Goal: Check status: Check status

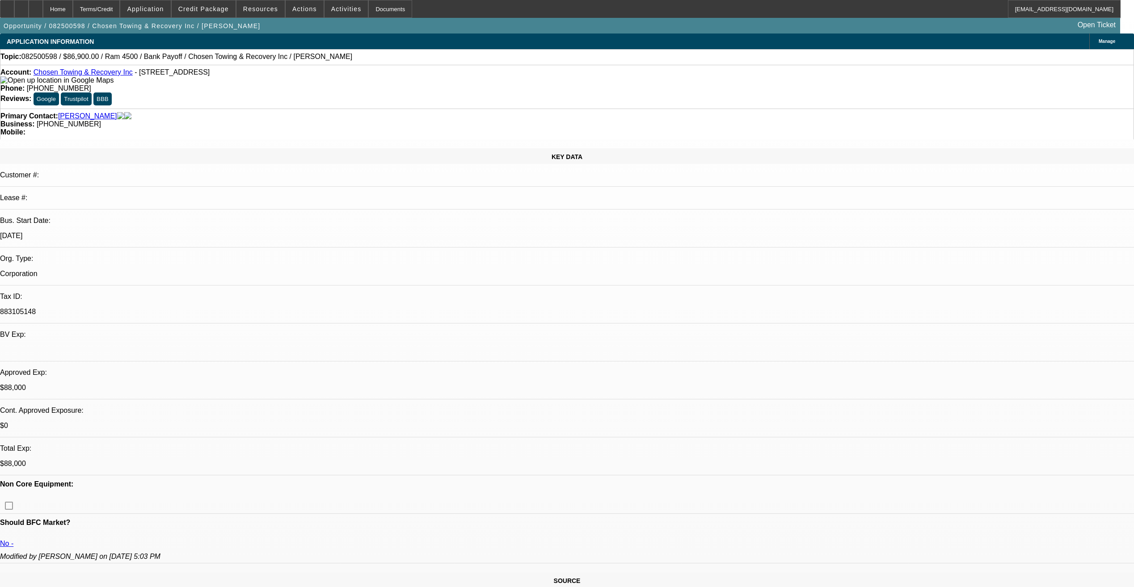
select select "0"
select select "3"
select select "0"
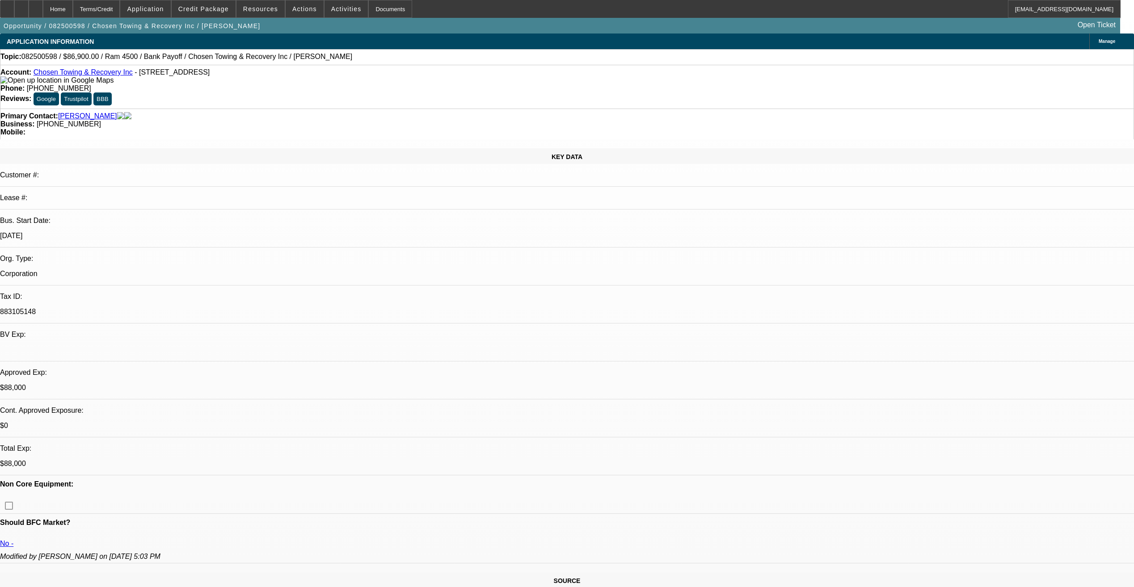
select select "0.1"
select select "0"
select select "0.1"
select select "0"
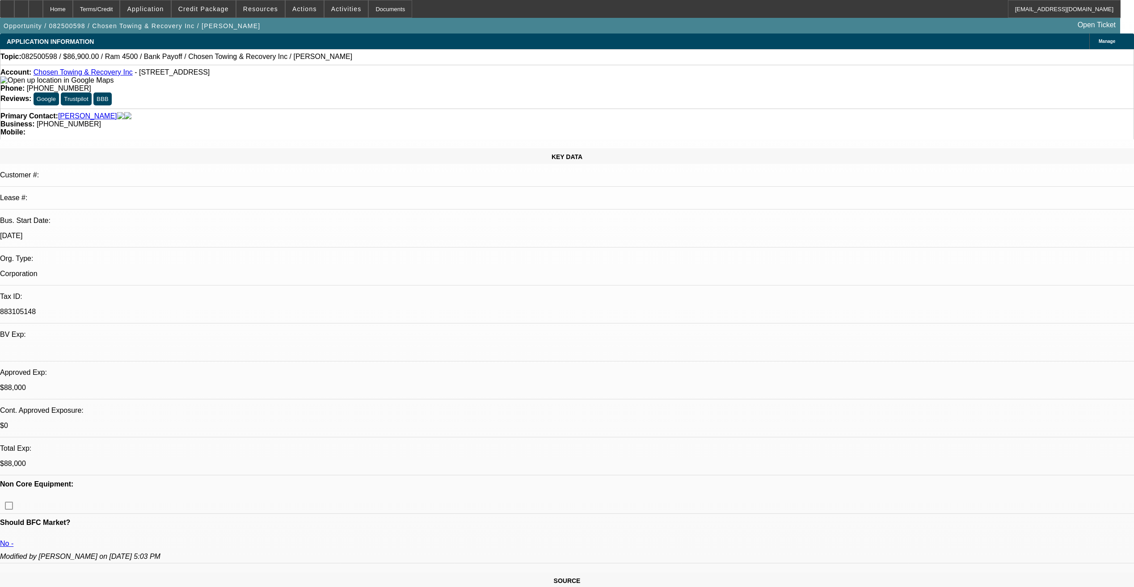
select select "2"
select select "0.1"
select select "1"
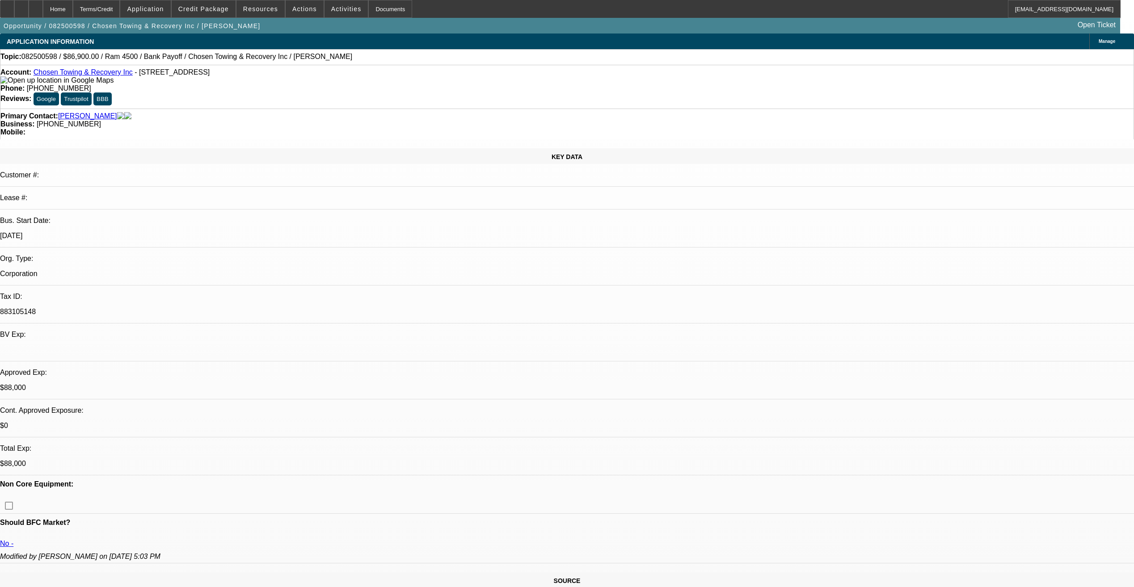
select select "1"
select select "2"
select select "4"
select select "2"
select select "4"
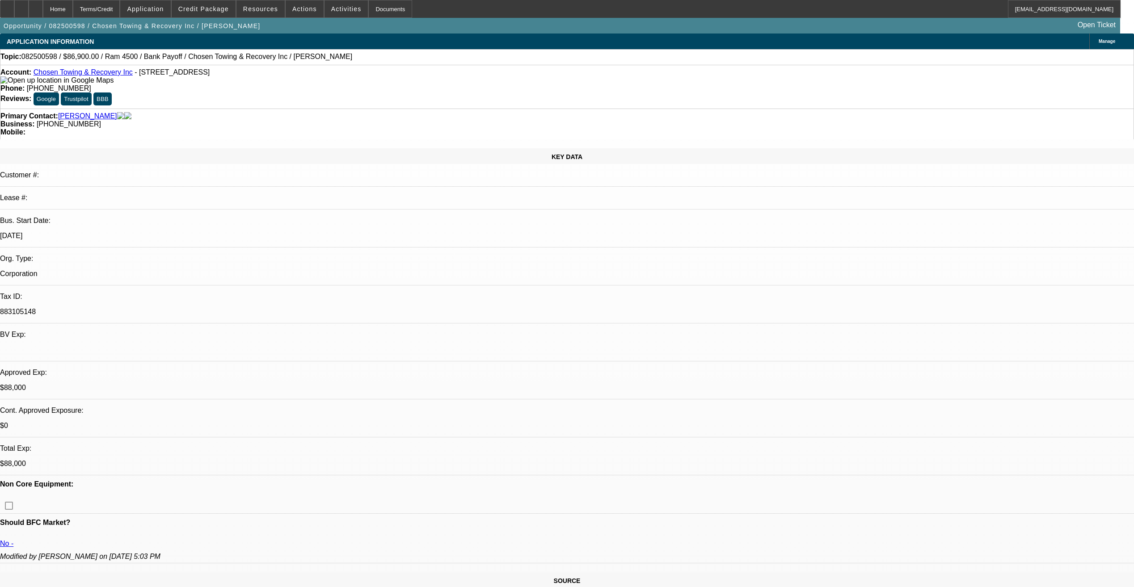
select select "2"
select select "4"
select select "2"
select select "4"
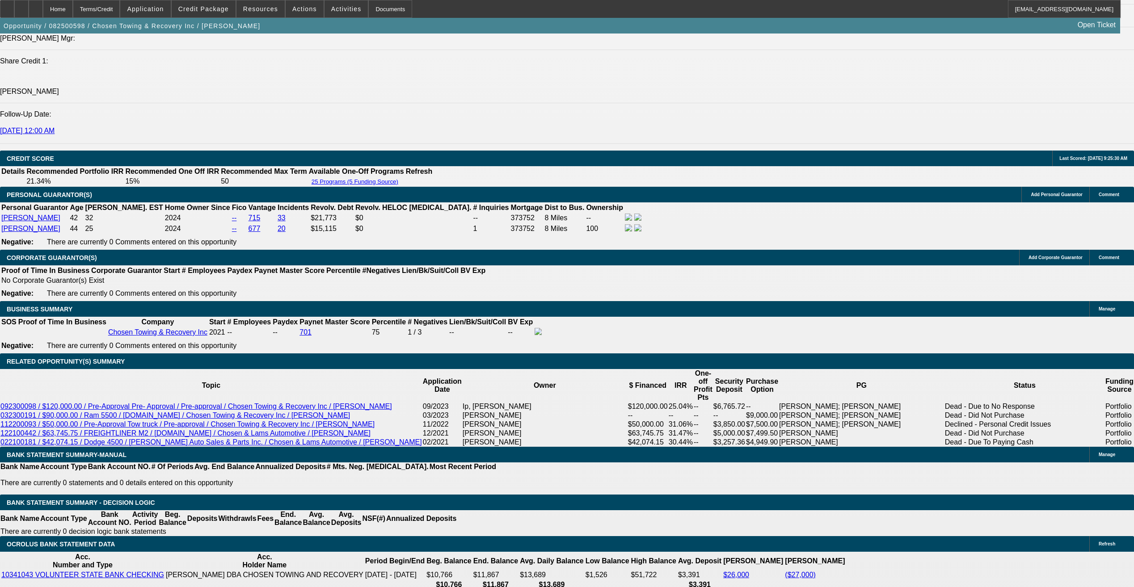
scroll to position [1206, 0]
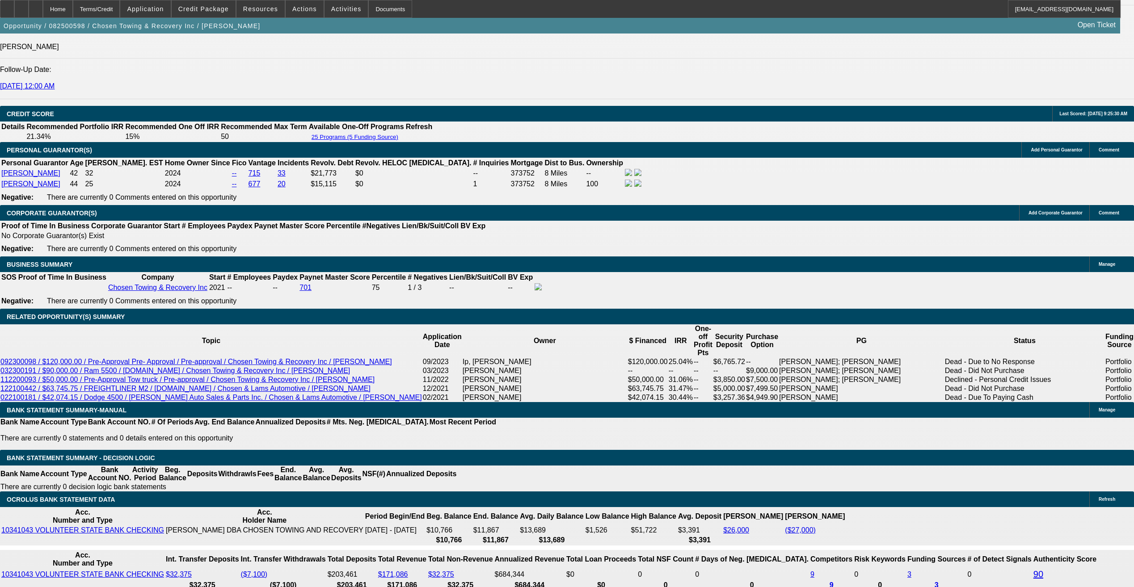
drag, startPoint x: 647, startPoint y: 292, endPoint x: 651, endPoint y: 295, distance: 5.5
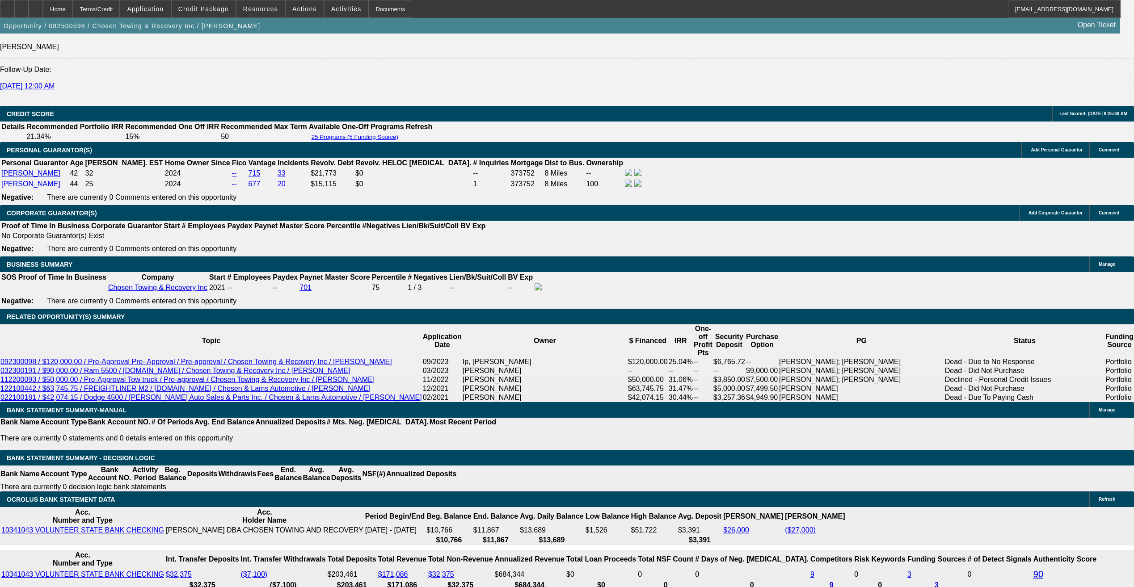
drag, startPoint x: 234, startPoint y: 255, endPoint x: 257, endPoint y: 255, distance: 22.8
drag, startPoint x: 251, startPoint y: 255, endPoint x: 235, endPoint y: 256, distance: 16.1
drag, startPoint x: 231, startPoint y: 256, endPoint x: 257, endPoint y: 256, distance: 25.9
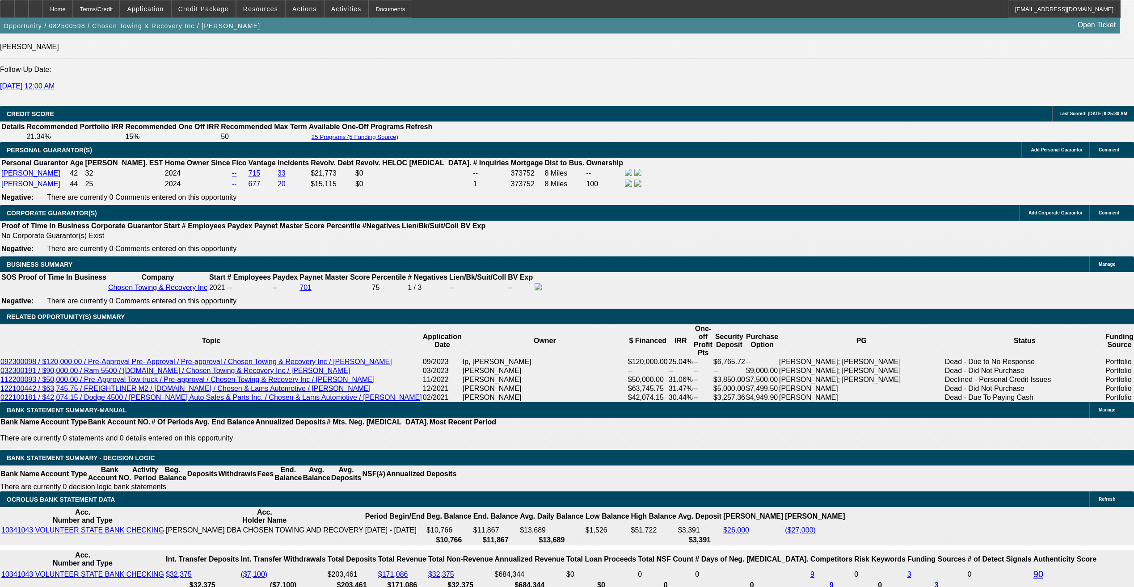
drag, startPoint x: 257, startPoint y: 256, endPoint x: 237, endPoint y: 283, distance: 34.5
drag, startPoint x: 232, startPoint y: 254, endPoint x: 258, endPoint y: 256, distance: 26.0
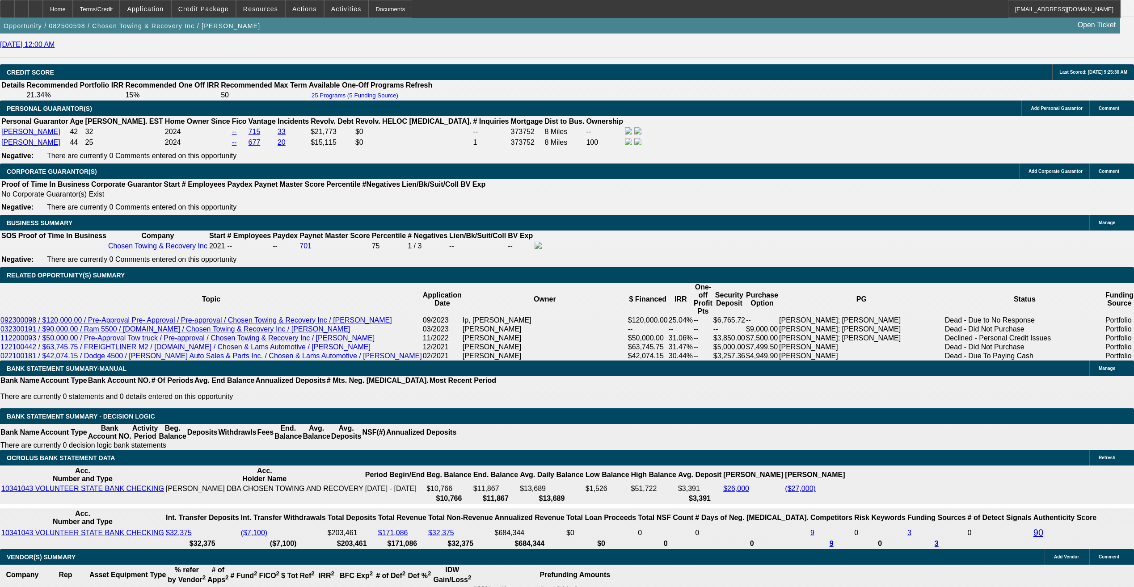
scroll to position [1251, 0]
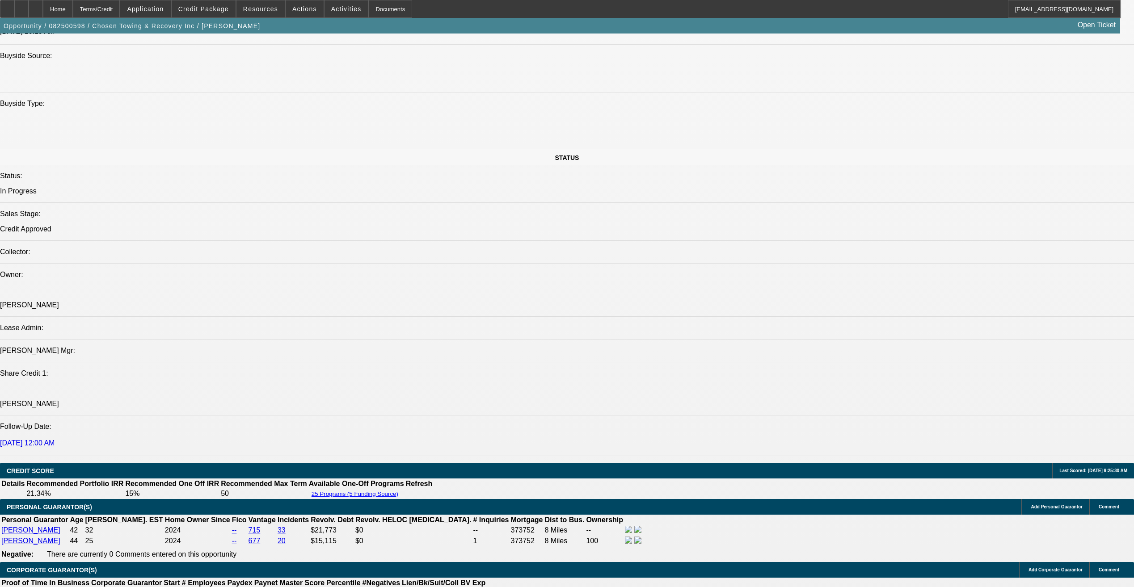
scroll to position [894, 0]
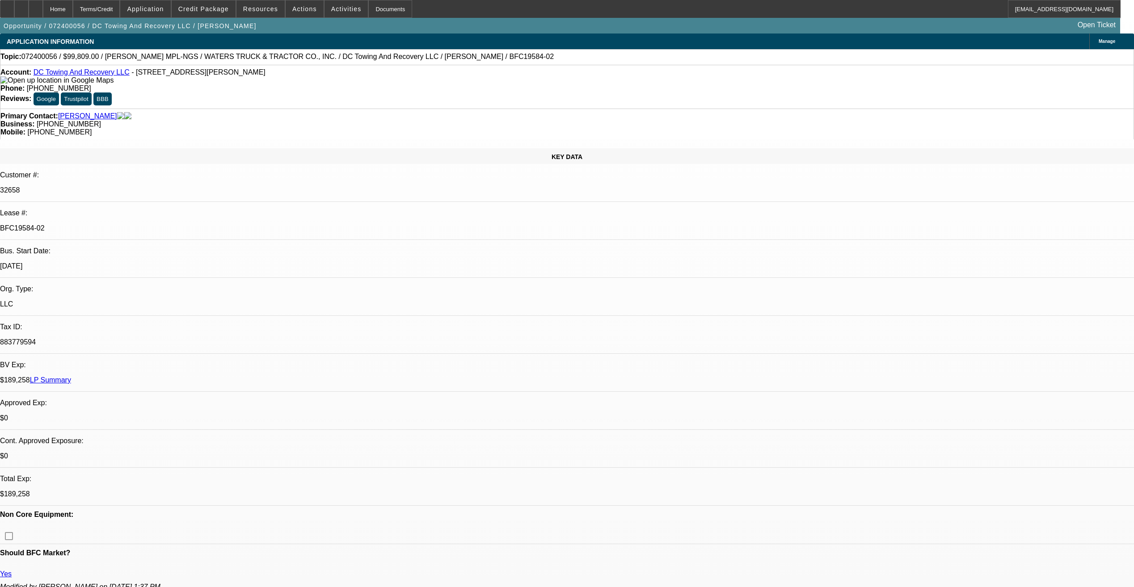
select select "0"
select select "2"
select select "0.1"
select select "0"
select select "2"
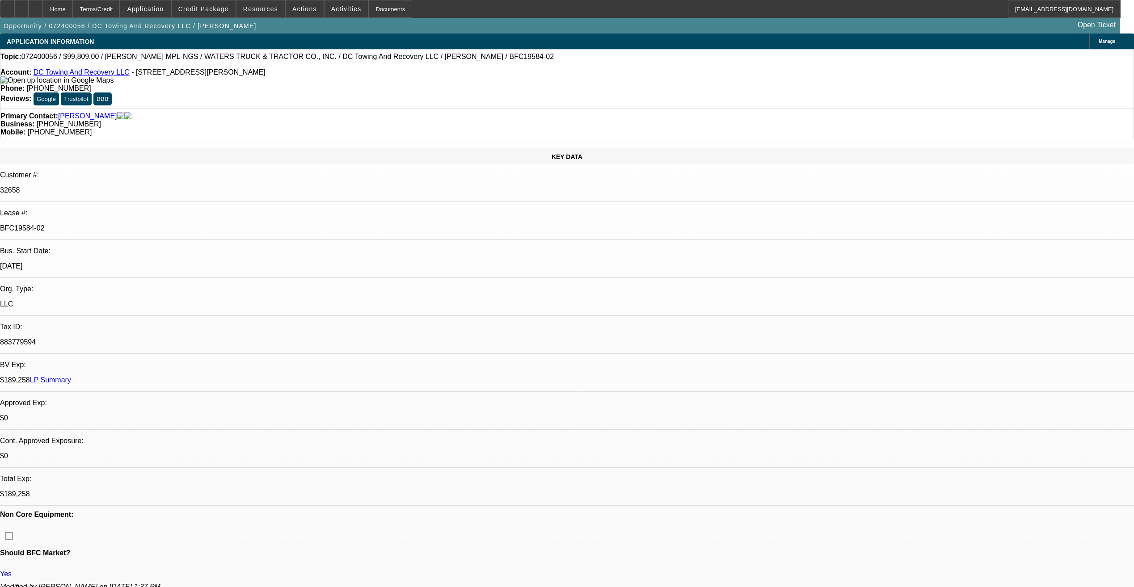
select select "0.1"
select select "0"
select select "2"
select select "0.1"
select select "0"
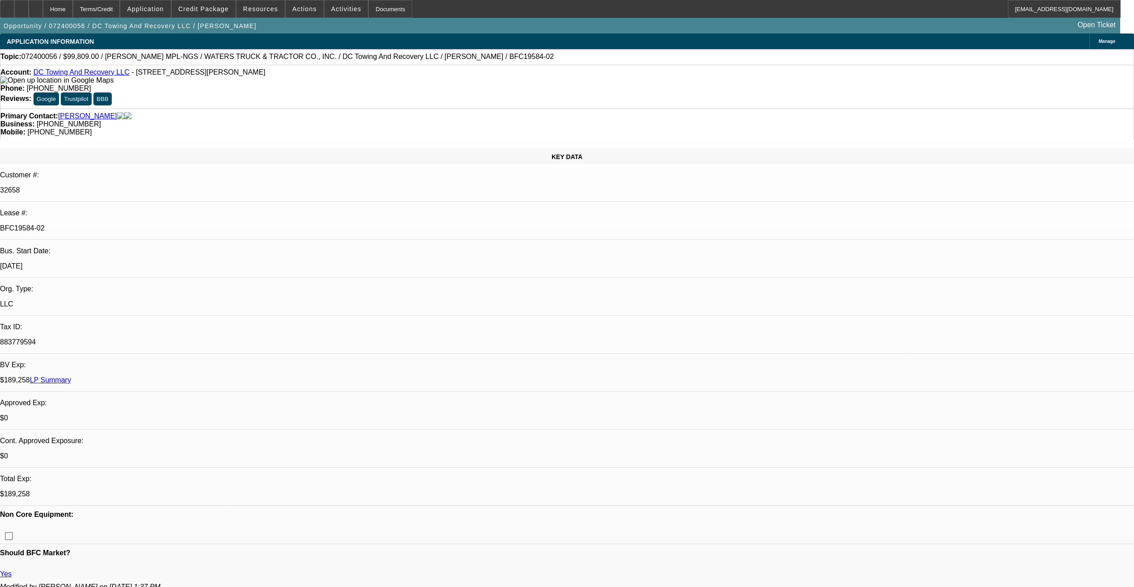
select select "0"
select select "1"
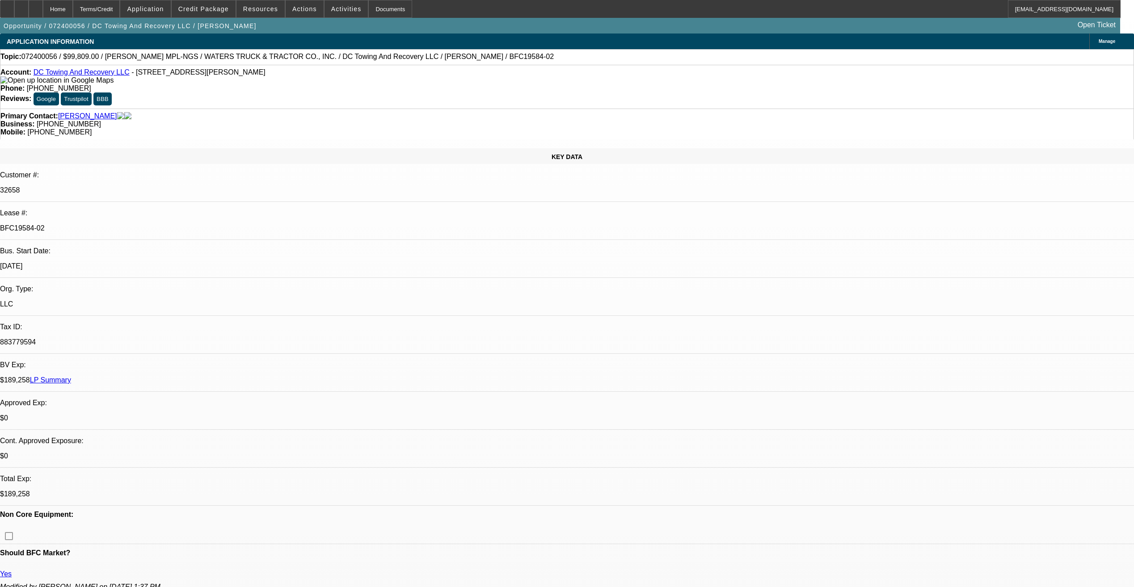
select select "1"
select select "2"
select select "4"
select select "2"
select select "4"
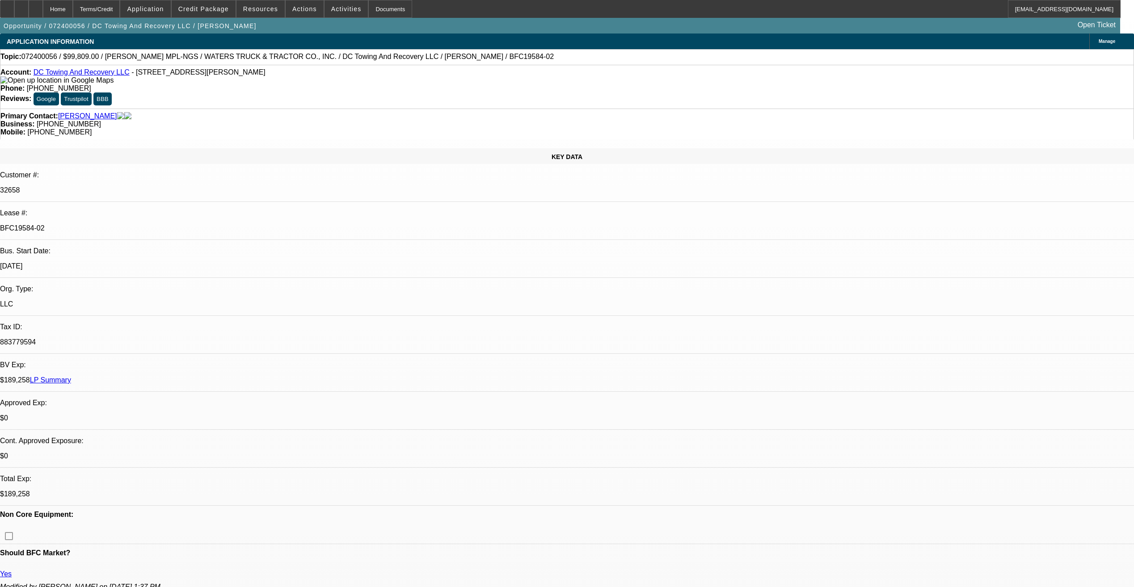
select select "2"
select select "4"
select select "1"
select select "6"
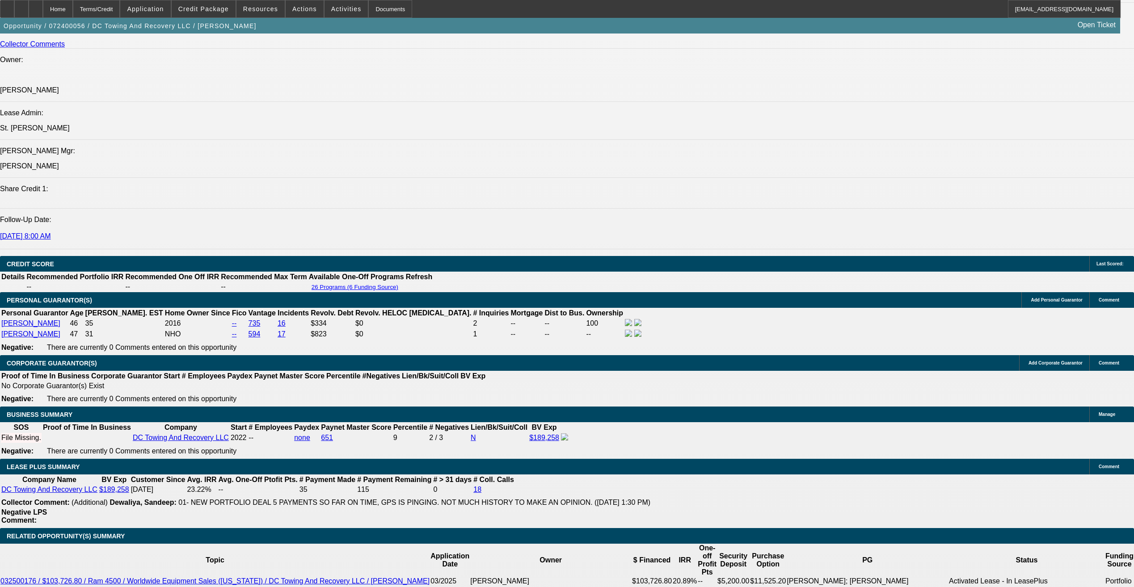
scroll to position [1162, 0]
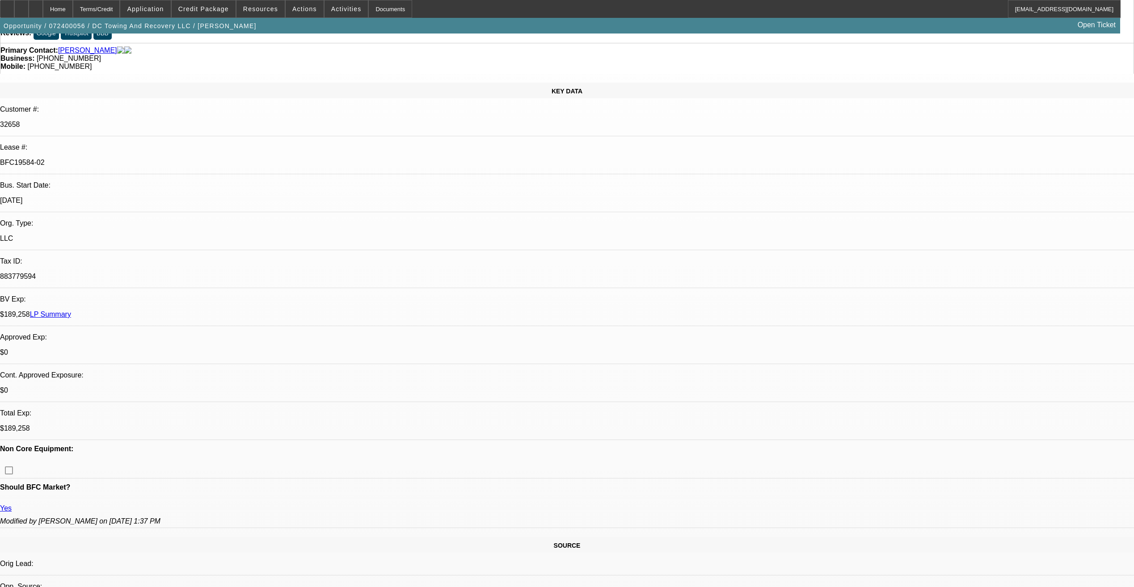
scroll to position [0, 0]
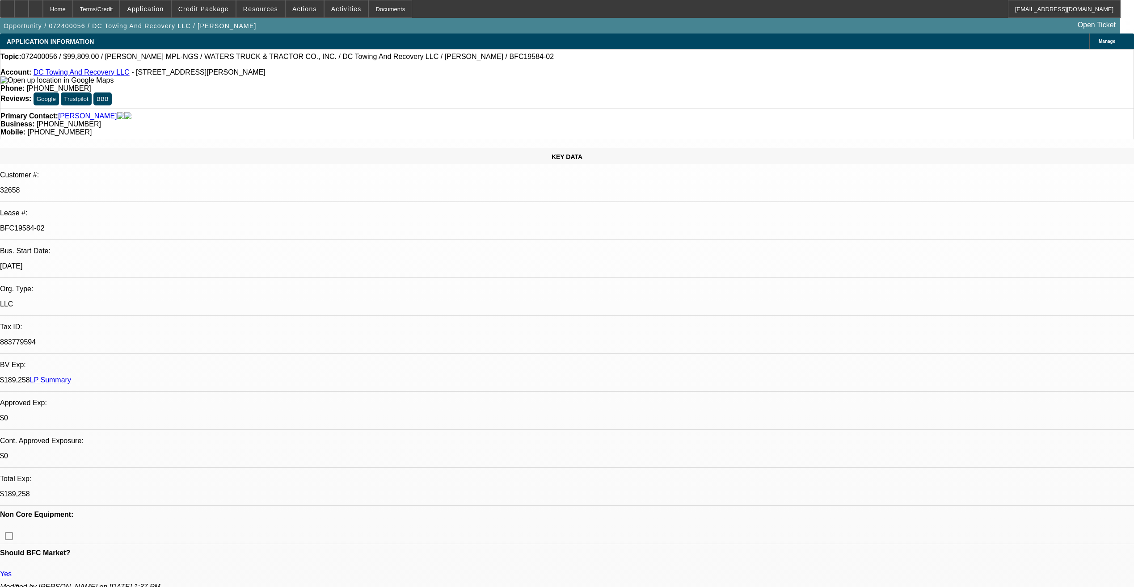
drag, startPoint x: 43, startPoint y: 81, endPoint x: 92, endPoint y: 80, distance: 49.2
click at [92, 80] on div "Account: DC Towing And Recovery LLC - 1991 Evans Rd, Clarksville, TN 37042" at bounding box center [566, 76] width 1133 height 16
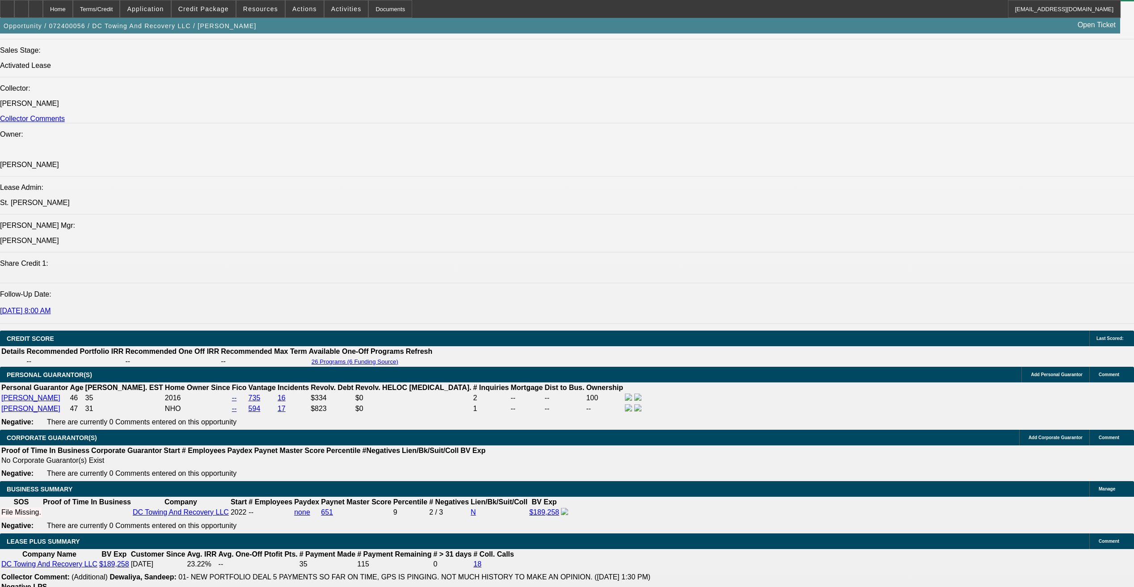
scroll to position [1251, 0]
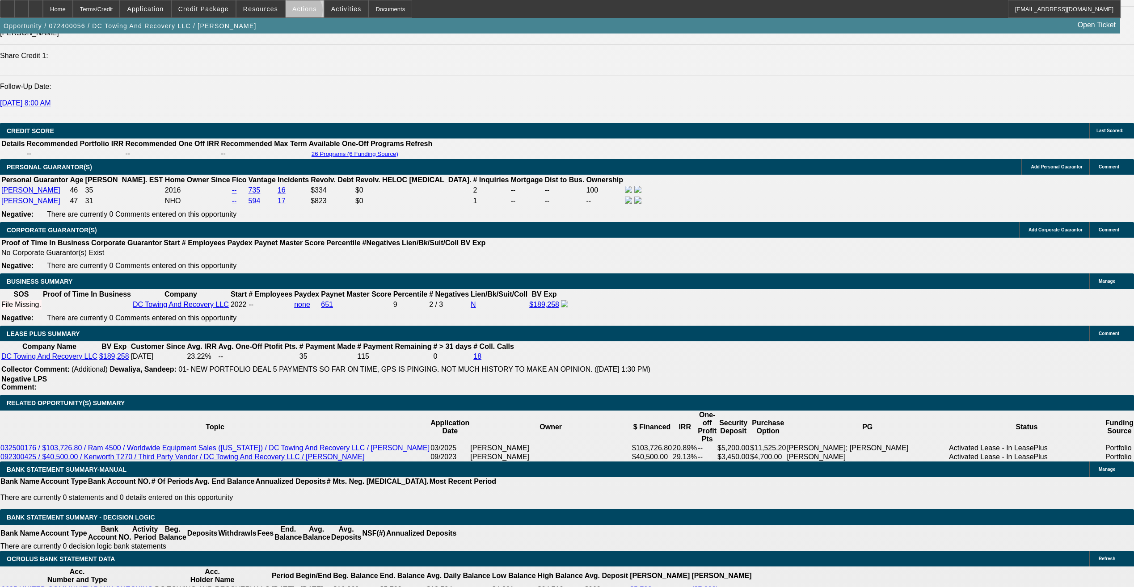
click at [299, 13] on span at bounding box center [305, 8] width 38 height 21
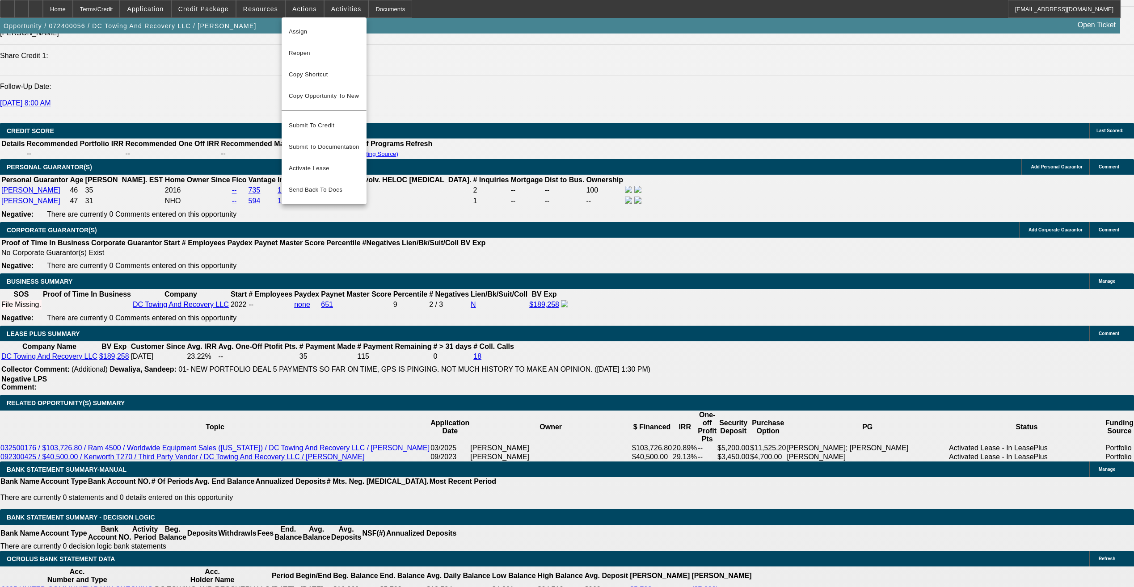
click at [265, 12] on div at bounding box center [567, 293] width 1134 height 587
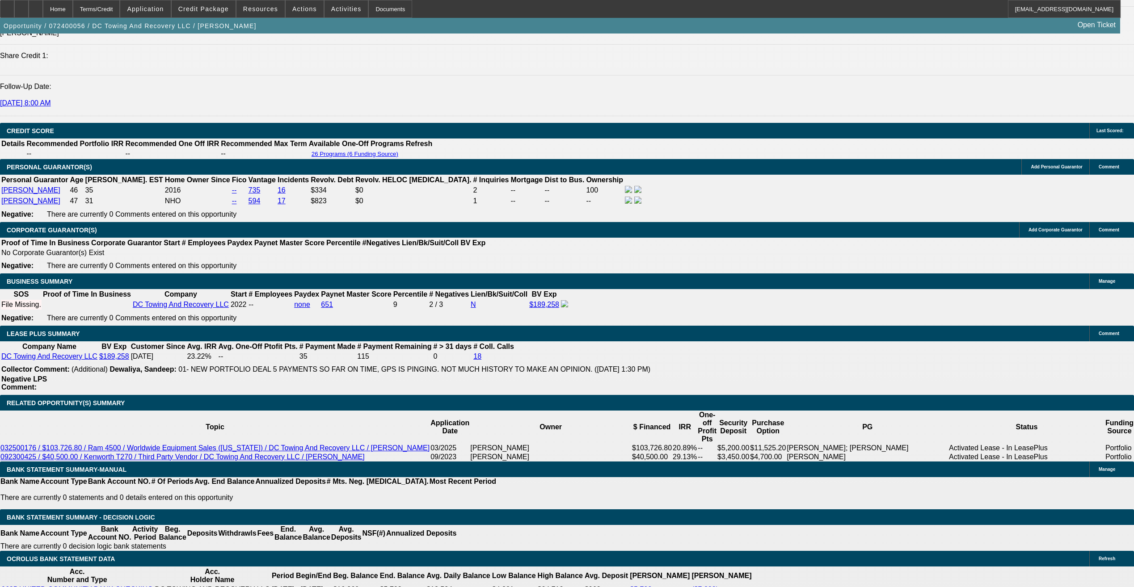
click at [265, 8] on div at bounding box center [567, 293] width 1134 height 587
click at [265, 8] on span "Resources" at bounding box center [260, 8] width 35 height 7
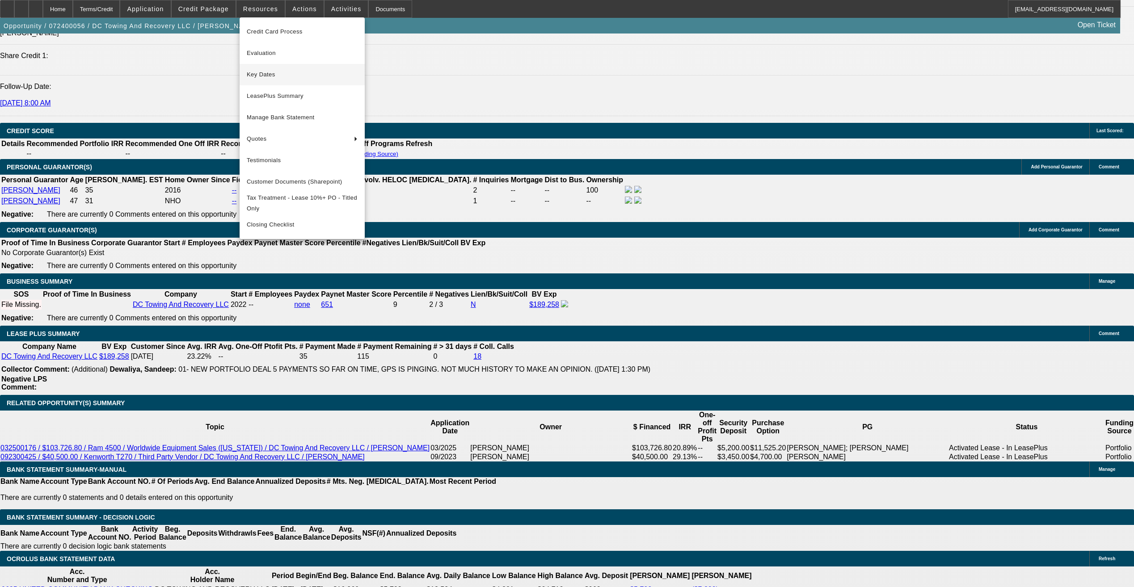
click at [283, 80] on button "Key Dates" at bounding box center [301, 74] width 125 height 21
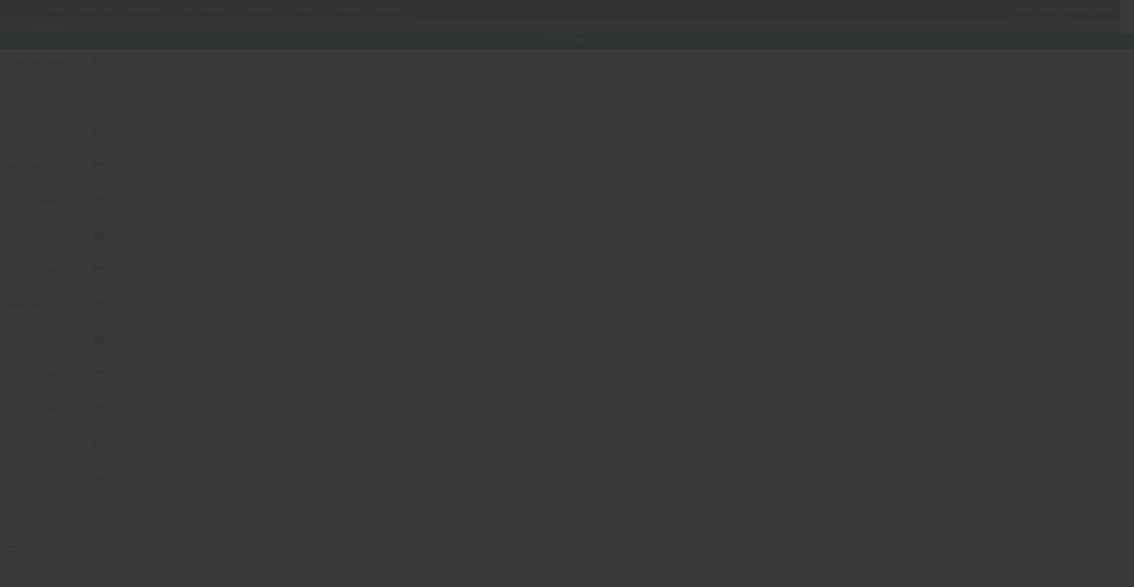
type input "7/2/2024"
type input "7/11/2024"
type input "7/12/2024"
type input "7/11/2024"
type input "7/12/2024"
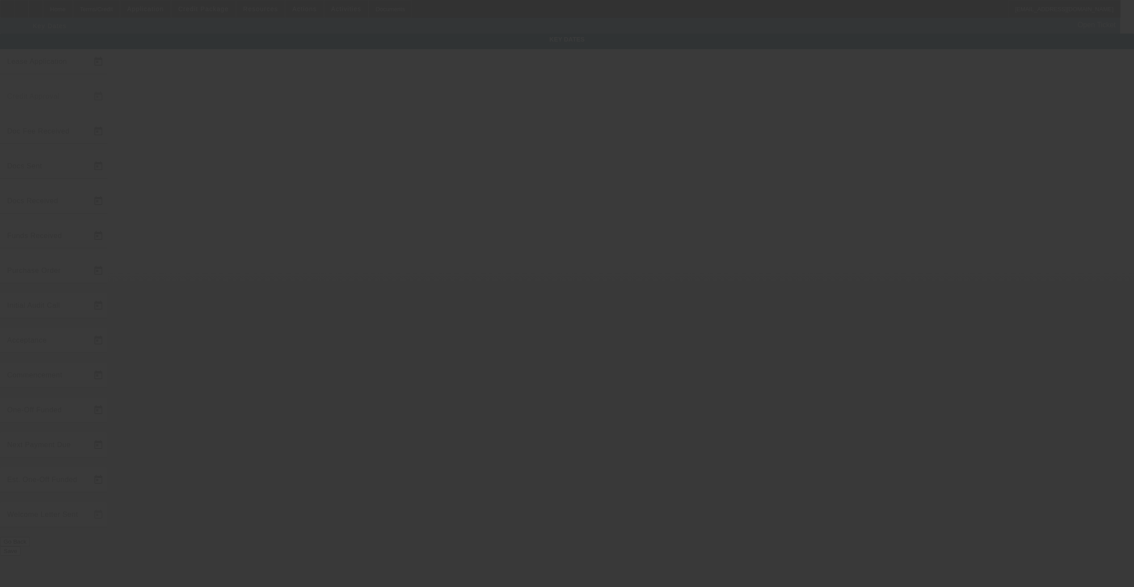
type input "7/12/2024"
type input "8/1/2024"
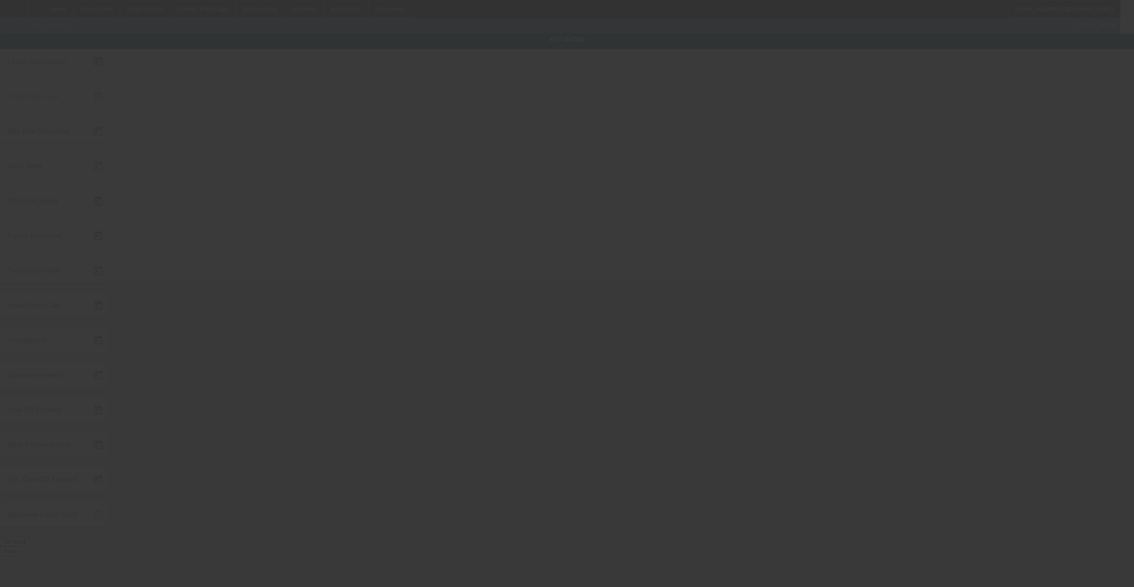
type input "9/1/2024"
type input "7/17/2024"
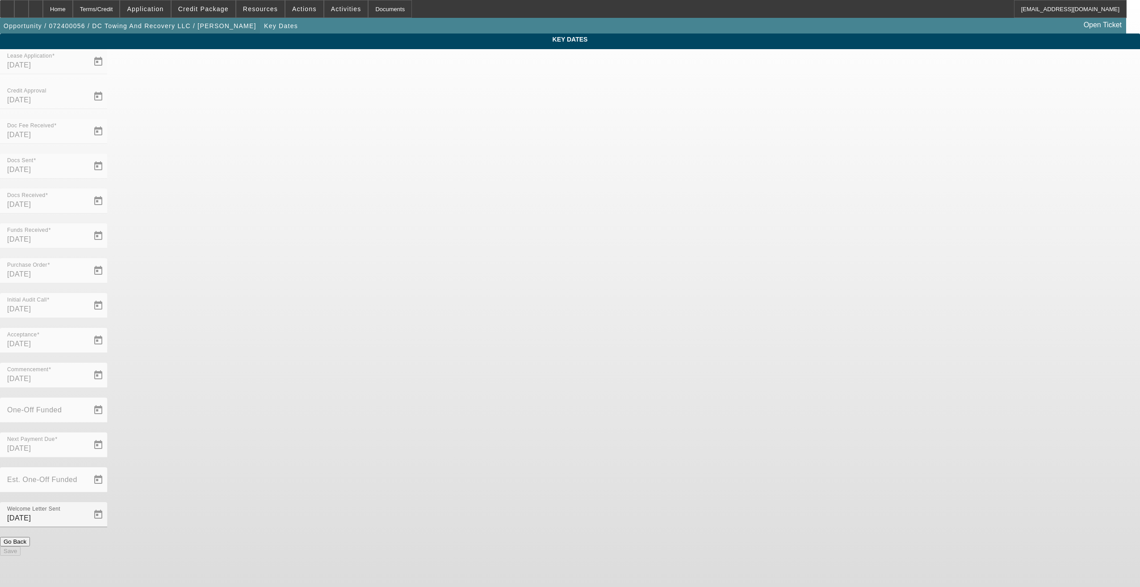
drag, startPoint x: 131, startPoint y: 13, endPoint x: 152, endPoint y: 30, distance: 27.3
click at [120, 12] on div "Terms/Credit" at bounding box center [96, 9] width 47 height 18
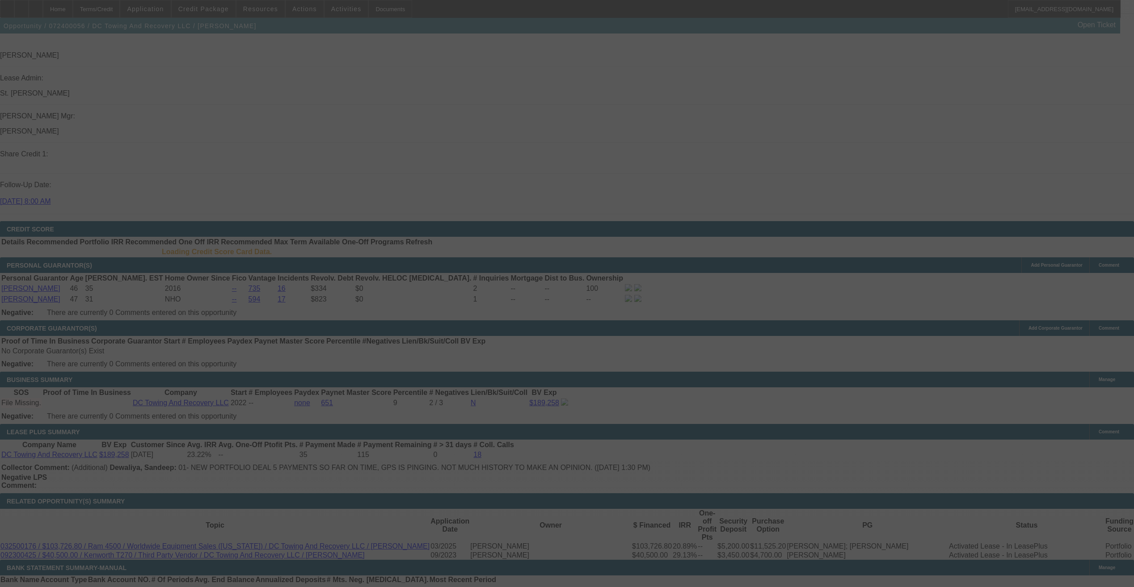
scroll to position [1149, 0]
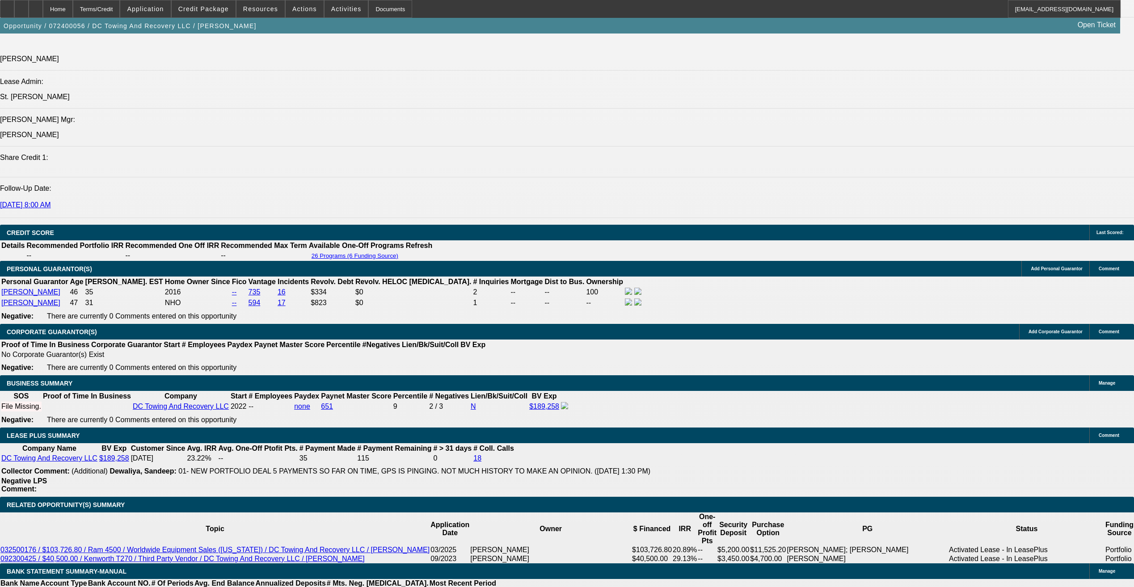
select select "0"
select select "2"
select select "0.1"
select select "4"
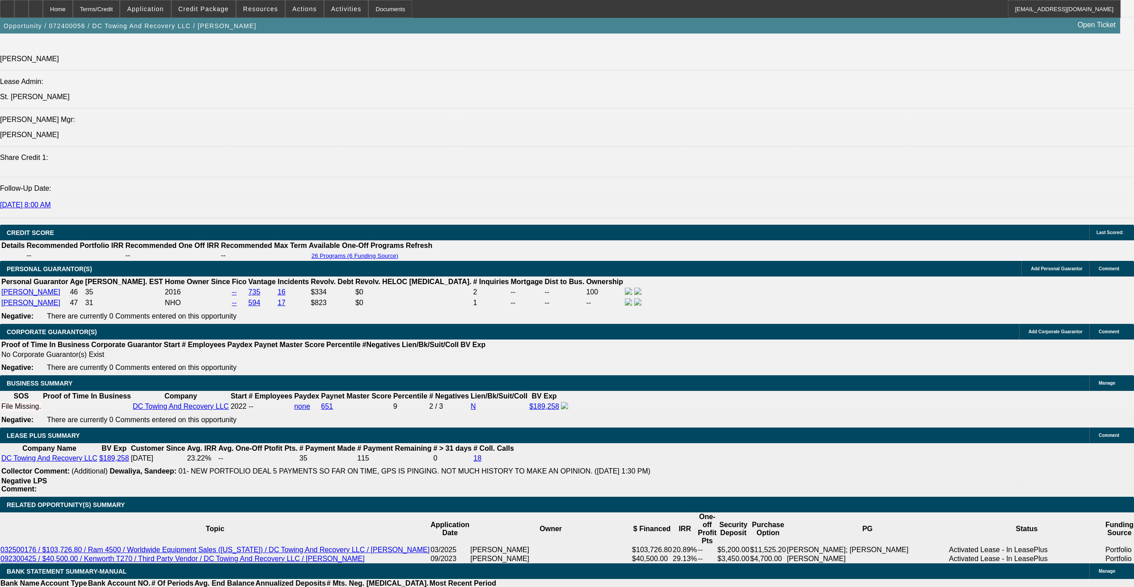
select select "0"
select select "2"
select select "0.1"
select select "4"
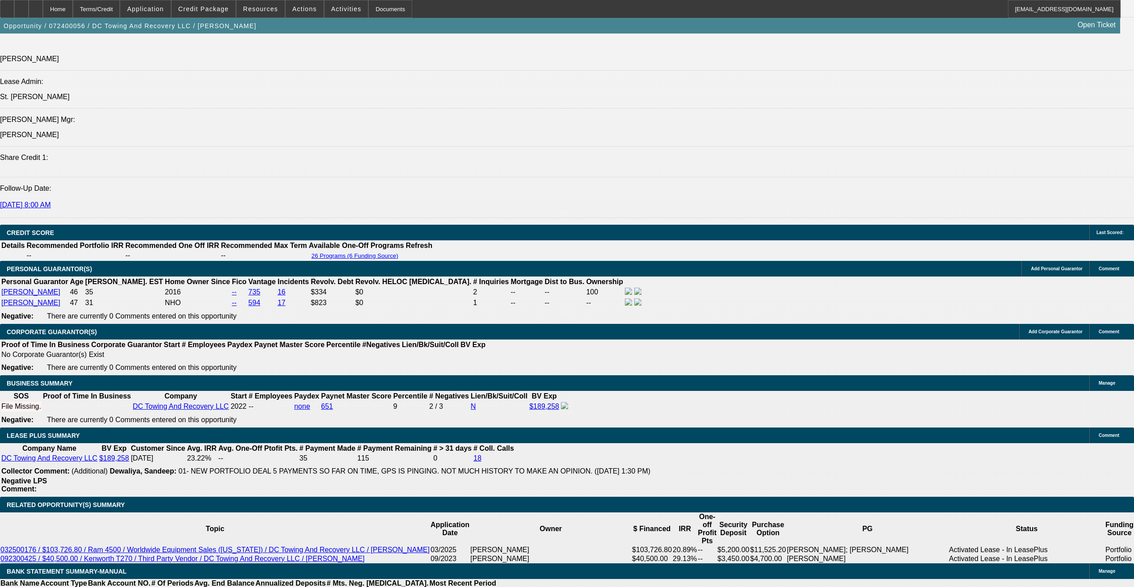
select select "0"
select select "2"
select select "0.1"
select select "4"
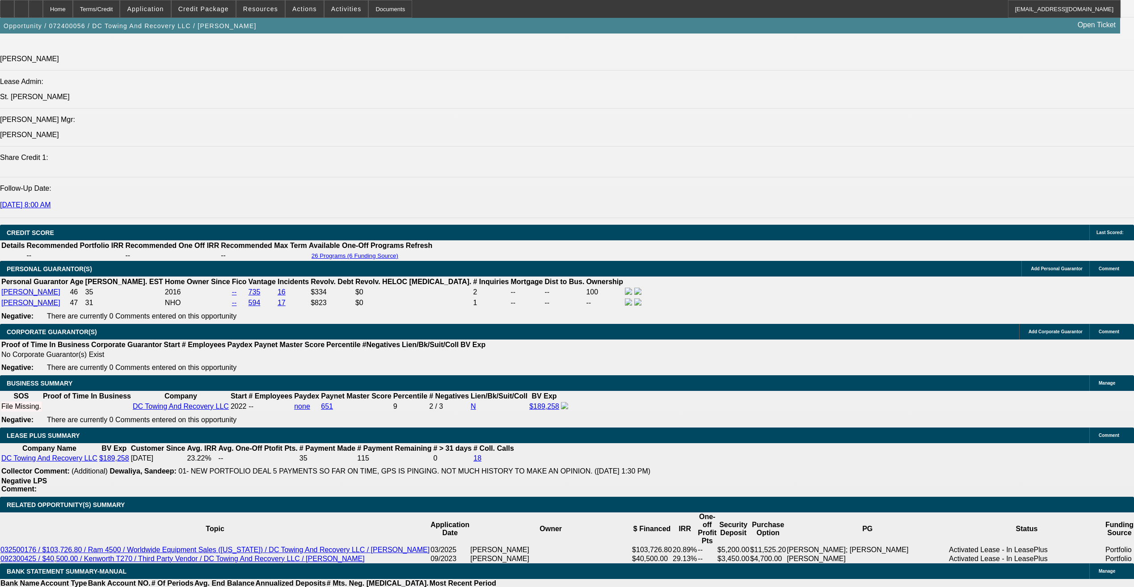
select select "0"
select select "6"
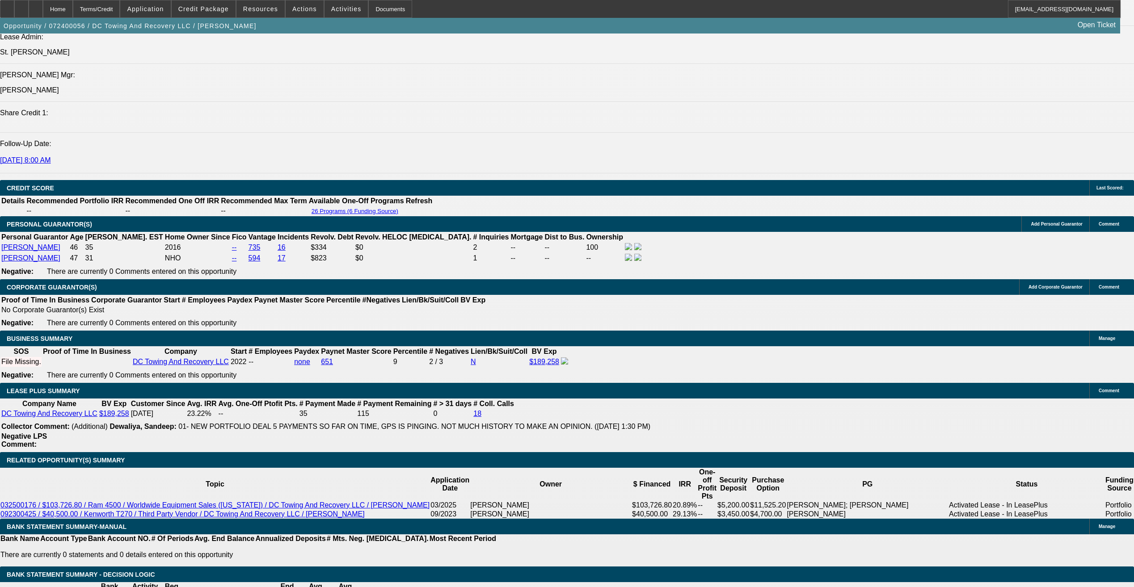
scroll to position [1207, 0]
